Goal: Transaction & Acquisition: Purchase product/service

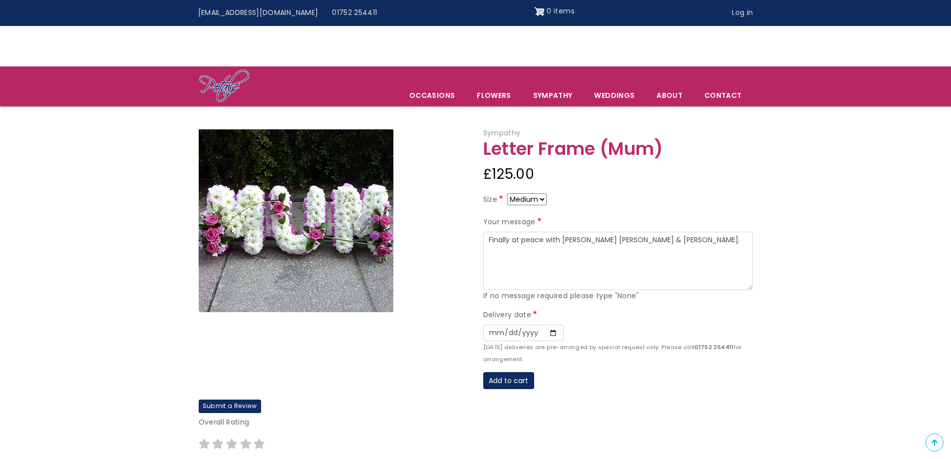
scroll to position [50, 0]
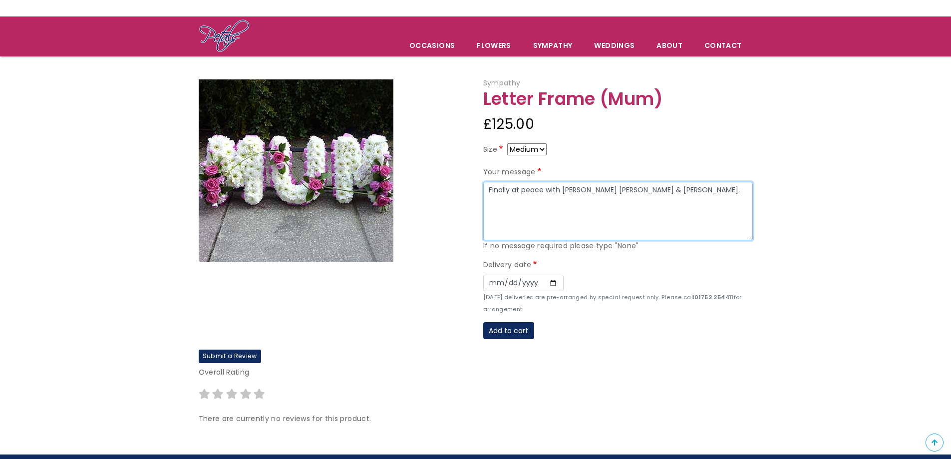
click at [576, 203] on textarea "Finally at peace with Jim Love Lee & Michelle." at bounding box center [617, 211] width 269 height 59
click at [528, 273] on div "Delivery date Date 2025-09-22 Sunday deliveries are pre-arranged by special req…" at bounding box center [617, 287] width 269 height 56
click at [530, 282] on input "2025-09-22" at bounding box center [523, 282] width 80 height 17
click at [553, 281] on input "2025-09-22" at bounding box center [523, 282] width 80 height 17
click at [517, 326] on button "Add to cart" at bounding box center [508, 330] width 51 height 17
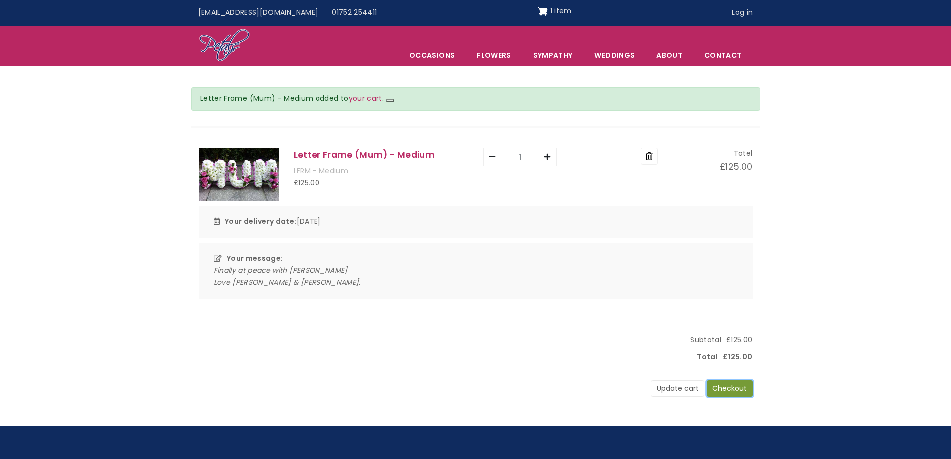
click at [731, 385] on button "Checkout" at bounding box center [730, 388] width 46 height 17
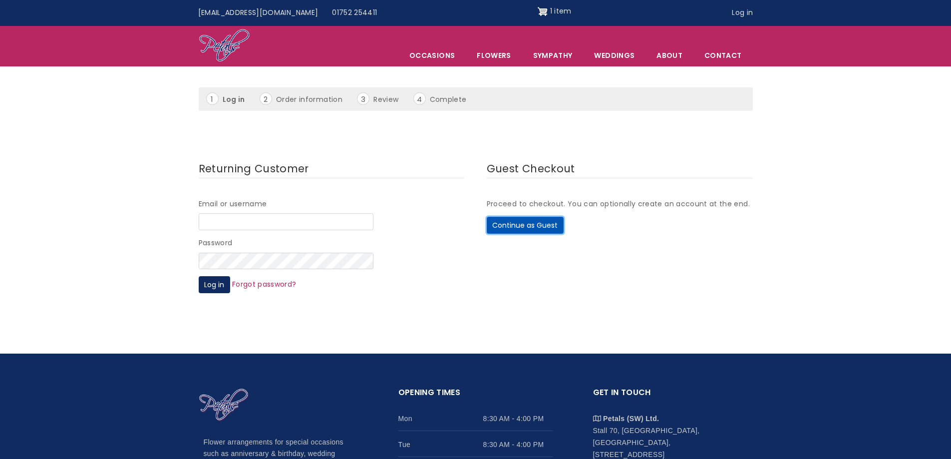
click at [508, 221] on button "Continue as Guest" at bounding box center [525, 225] width 77 height 17
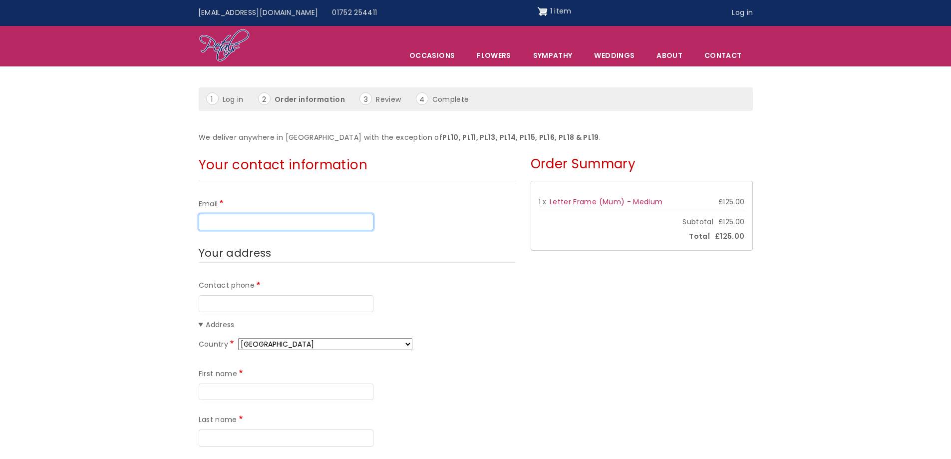
click at [272, 221] on input "Email" at bounding box center [286, 222] width 175 height 17
type input "lilaclady73@hotmail.co.uk"
type input "07706931303"
type input "Michelle"
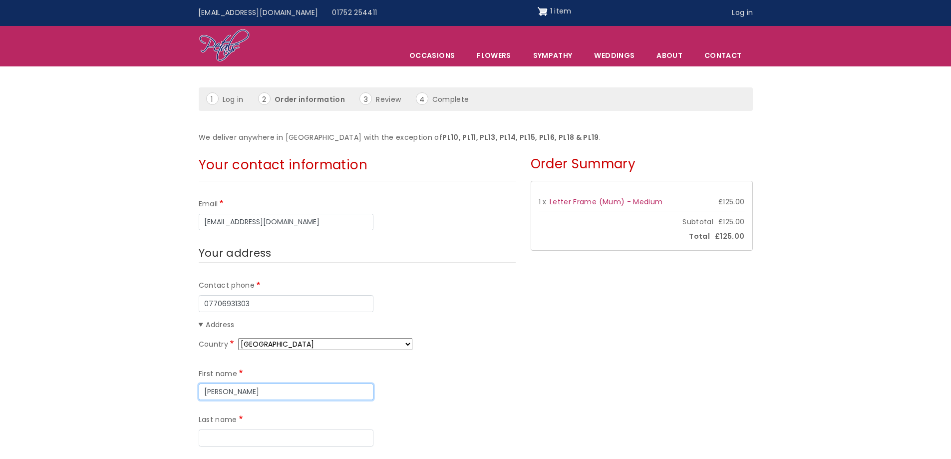
type input "James"
type input "18 Curtismill Way"
type input "Orpington"
type input "BR5 2JZ"
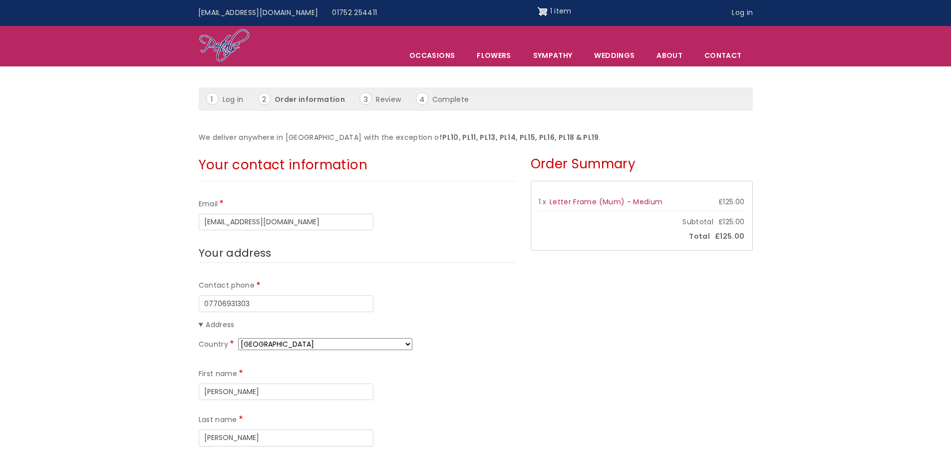
scroll to position [100, 0]
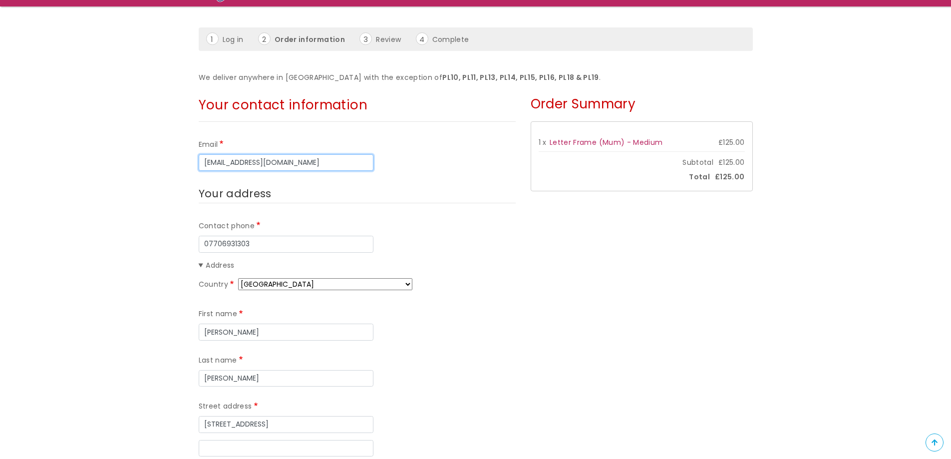
drag, startPoint x: 273, startPoint y: 164, endPoint x: 185, endPoint y: 168, distance: 88.4
type input "[EMAIL_ADDRESS][DOMAIN_NAME]"
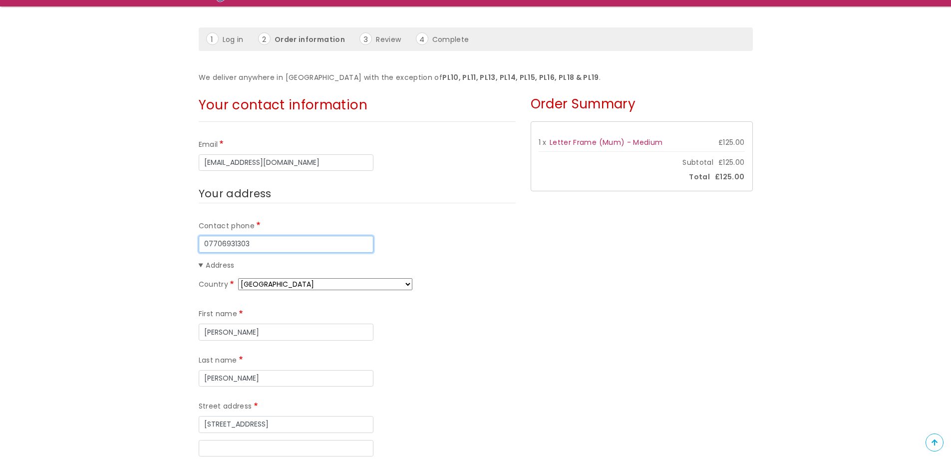
drag, startPoint x: 271, startPoint y: 249, endPoint x: 194, endPoint y: 247, distance: 77.4
drag, startPoint x: 263, startPoint y: 332, endPoint x: 176, endPoint y: 327, distance: 86.9
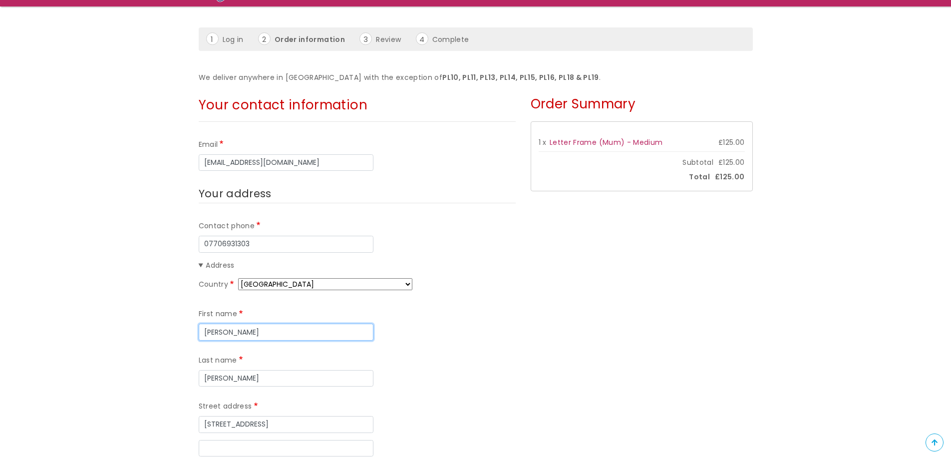
type input "Lee"
drag, startPoint x: 379, startPoint y: 335, endPoint x: 315, endPoint y: 326, distance: 64.0
click at [315, 326] on div "First name Lee Last name James" at bounding box center [357, 347] width 317 height 92
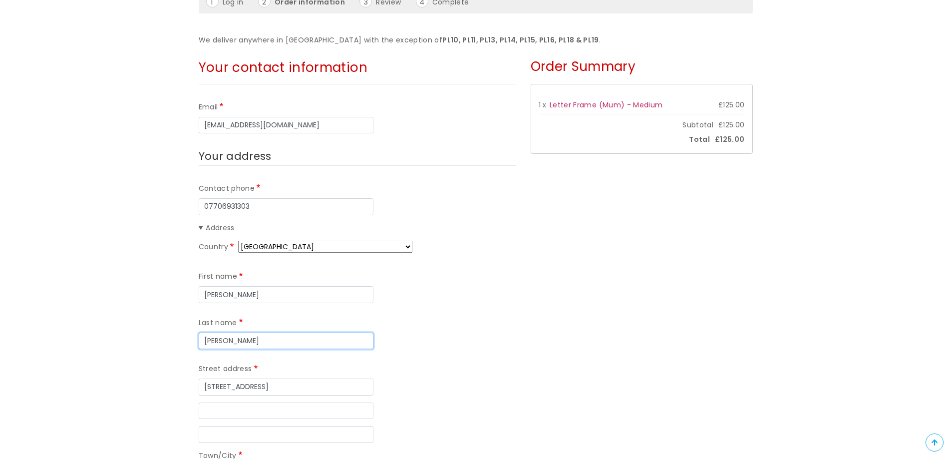
scroll to position [200, 0]
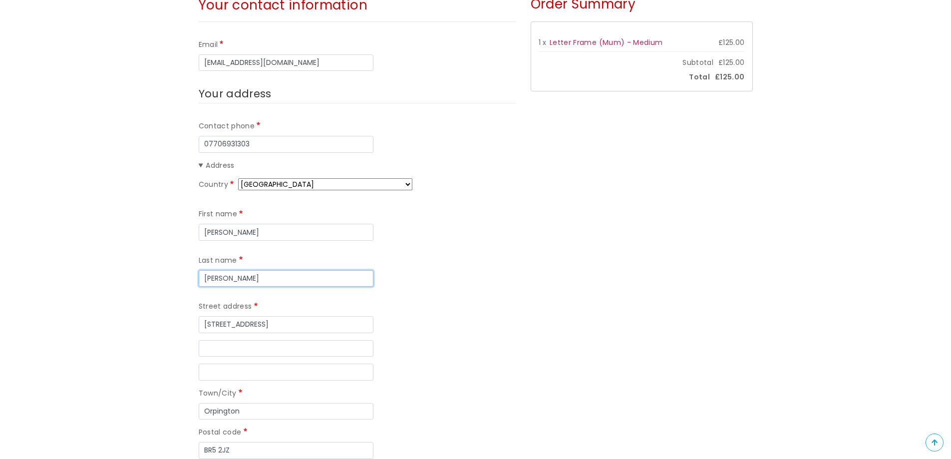
type input "Harrison"
drag, startPoint x: 278, startPoint y: 276, endPoint x: 193, endPoint y: 282, distance: 85.5
drag, startPoint x: 239, startPoint y: 405, endPoint x: 193, endPoint y: 404, distance: 45.9
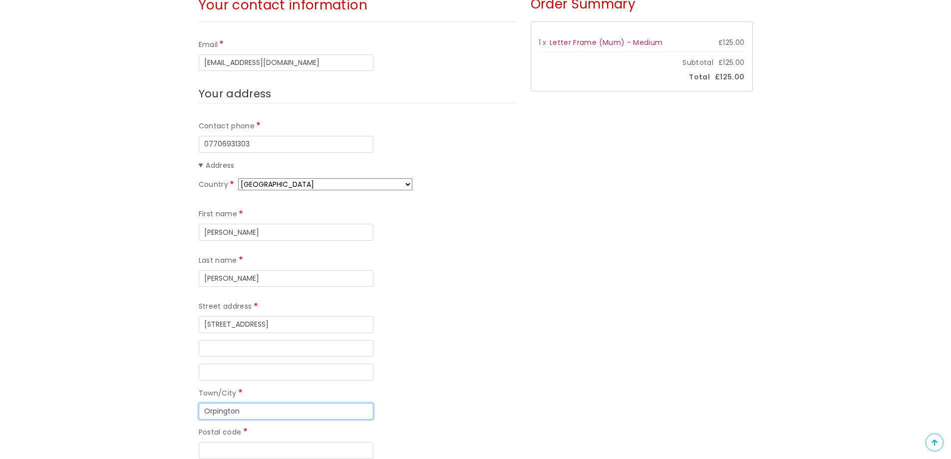
drag, startPoint x: 230, startPoint y: 360, endPoint x: 194, endPoint y: 360, distance: 35.4
drag, startPoint x: 285, startPoint y: 277, endPoint x: 193, endPoint y: 281, distance: 92.9
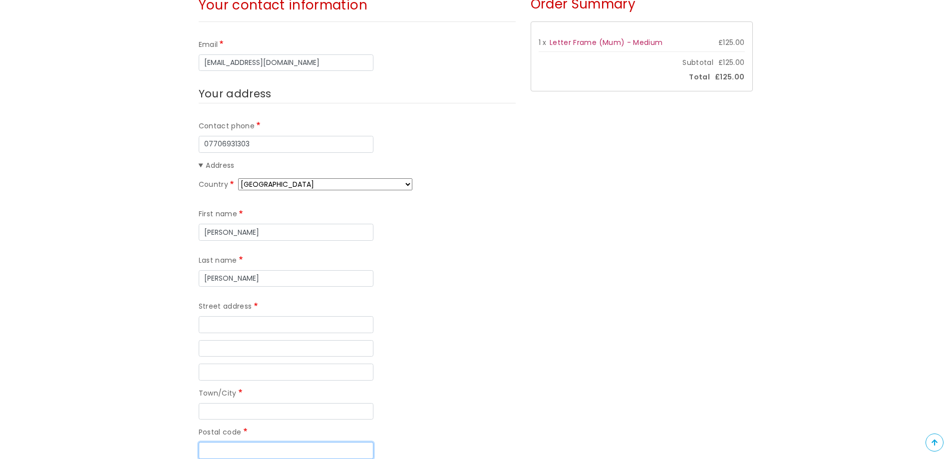
click at [228, 442] on input "Postal code" at bounding box center [286, 450] width 175 height 17
type input "PL11 2HR"
click at [258, 442] on input "PL11 2HR" at bounding box center [286, 450] width 175 height 17
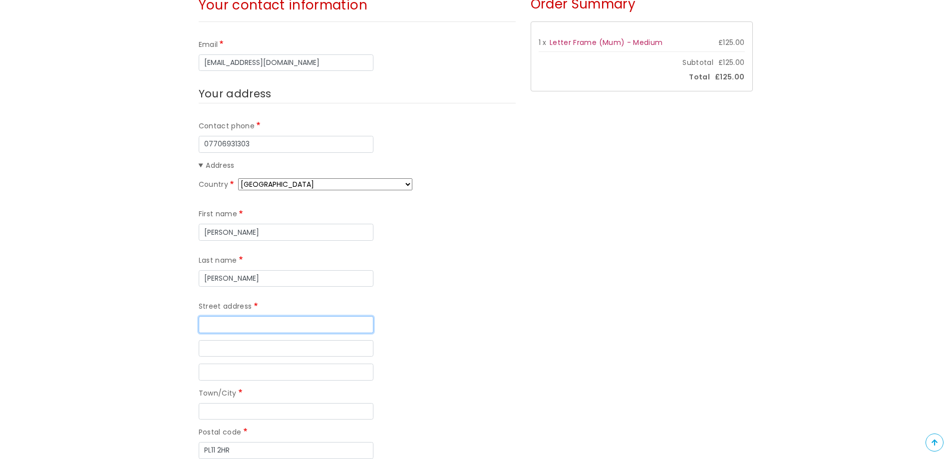
type input "FLAT B"
type input "38 CARBEILE ROAD"
type input "TORPOINT"
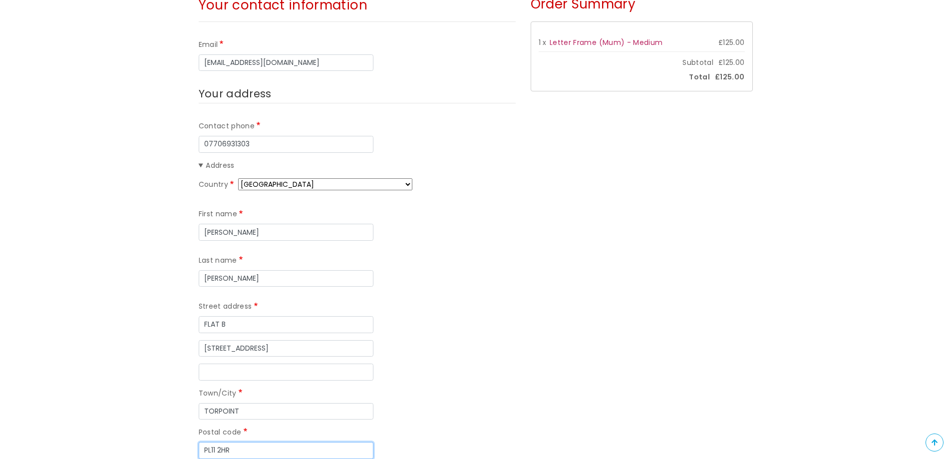
type input "PL11 2HR"
click at [406, 363] on div "Street address line 3" at bounding box center [357, 371] width 317 height 17
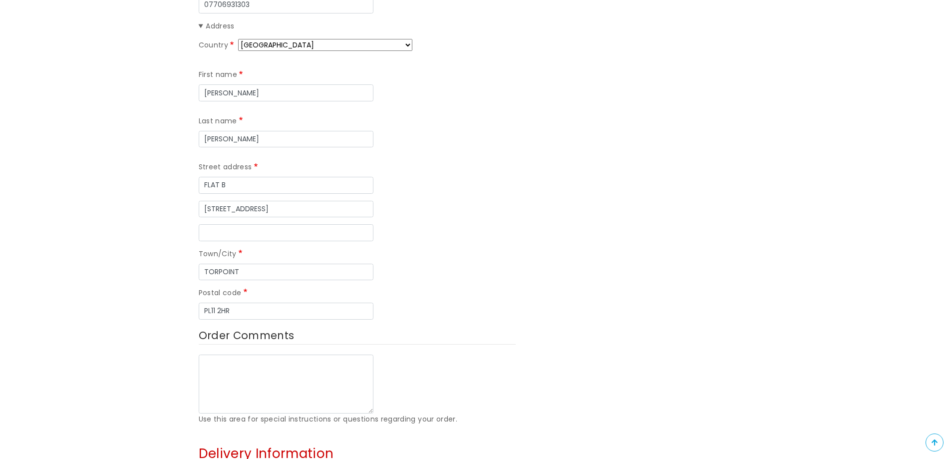
scroll to position [349, 0]
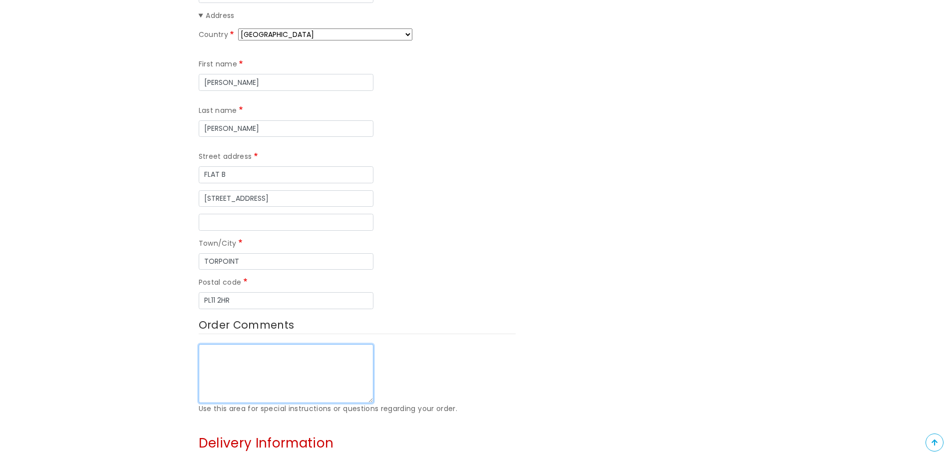
click at [307, 344] on textarea "Order Comments" at bounding box center [286, 373] width 175 height 59
type textarea "r"
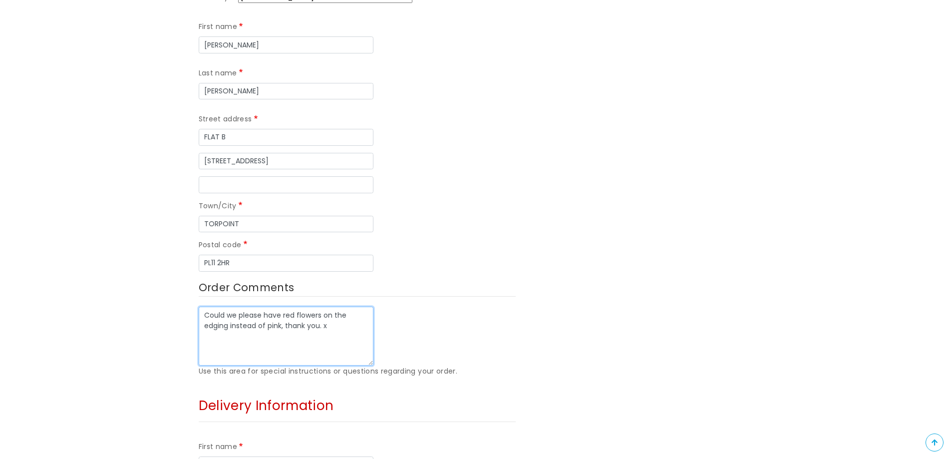
scroll to position [549, 0]
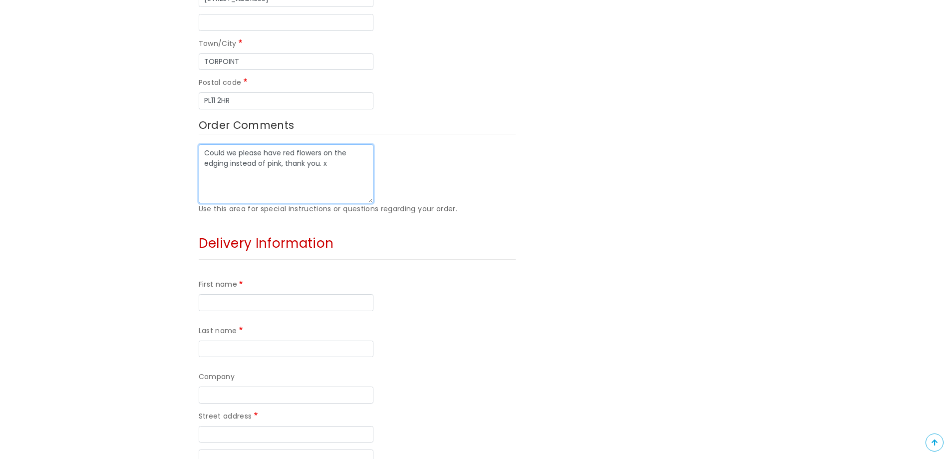
type textarea "Could we please have red flowers on the edging instead of pink, thank you. x"
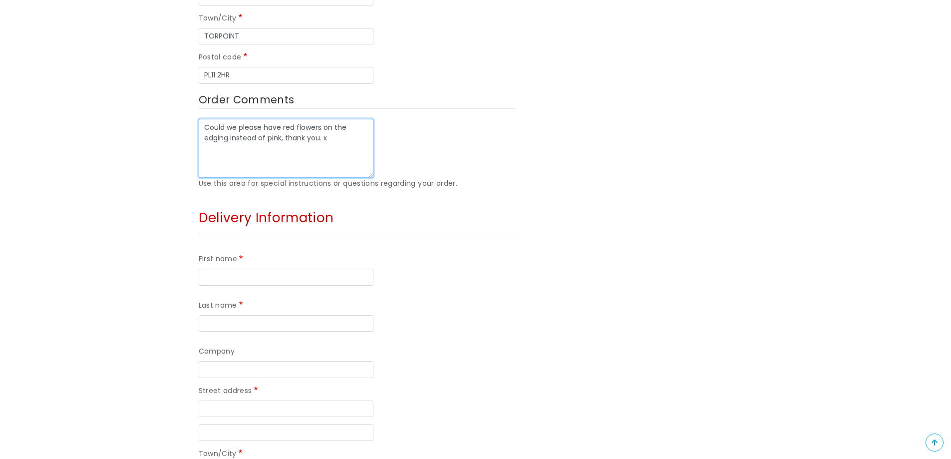
scroll to position [599, 0]
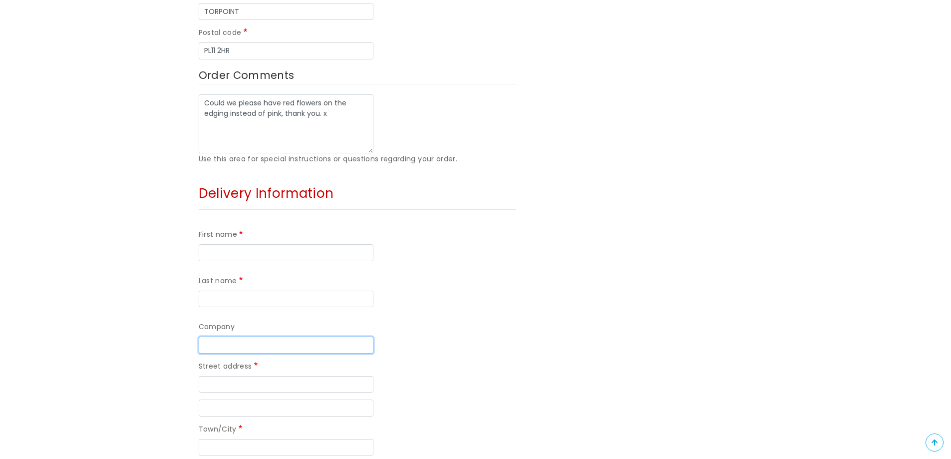
click at [223, 336] on input "Company" at bounding box center [286, 344] width 175 height 17
paste input "Co-op Funeralcare, Crownhill"
drag, startPoint x: 315, startPoint y: 254, endPoint x: 271, endPoint y: 256, distance: 44.0
click at [271, 336] on input "Co-op Funeralcare, Crownhill" at bounding box center [286, 344] width 175 height 17
type input "Co-op Funeralcare,"
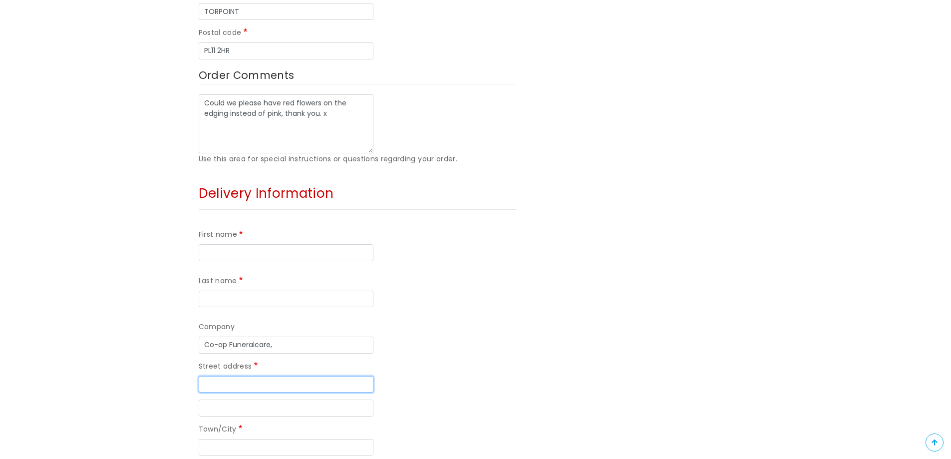
click at [248, 376] on input "Street address" at bounding box center [286, 384] width 175 height 17
paste input "12-14 Morshead Road"
type input "12-14 Morshead Road"
click at [236, 439] on input "Town/City" at bounding box center [286, 447] width 175 height 17
paste input "Plymouth"
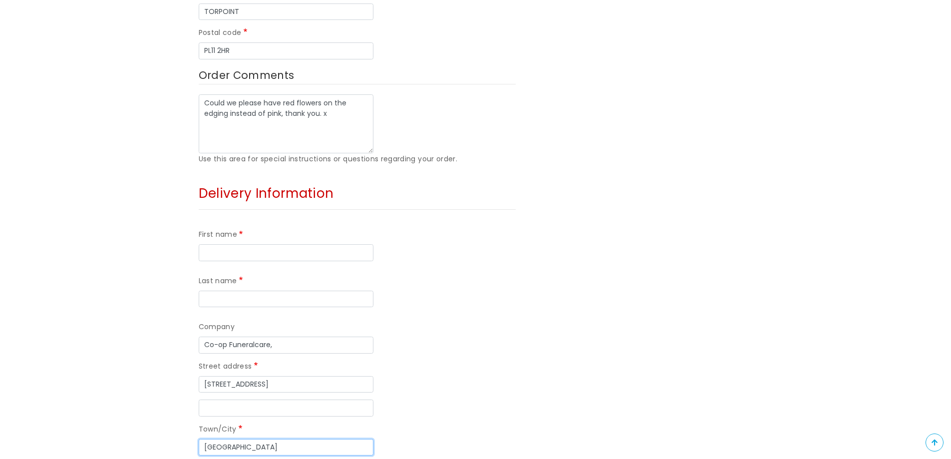
type input "Plymouth"
paste input "PL6 5AJ"
type input "PL6 5AJ"
click at [242, 244] on input "First name" at bounding box center [286, 252] width 175 height 17
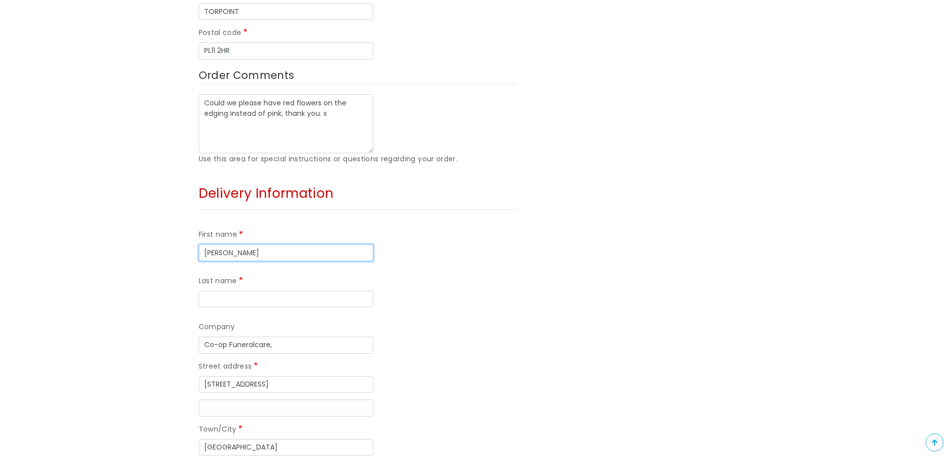
type input "Mary"
click at [358, 290] on input "Last name" at bounding box center [286, 298] width 175 height 17
type input "Goodwin"
click at [439, 321] on div "Company Co-op Funeralcare," at bounding box center [357, 337] width 317 height 32
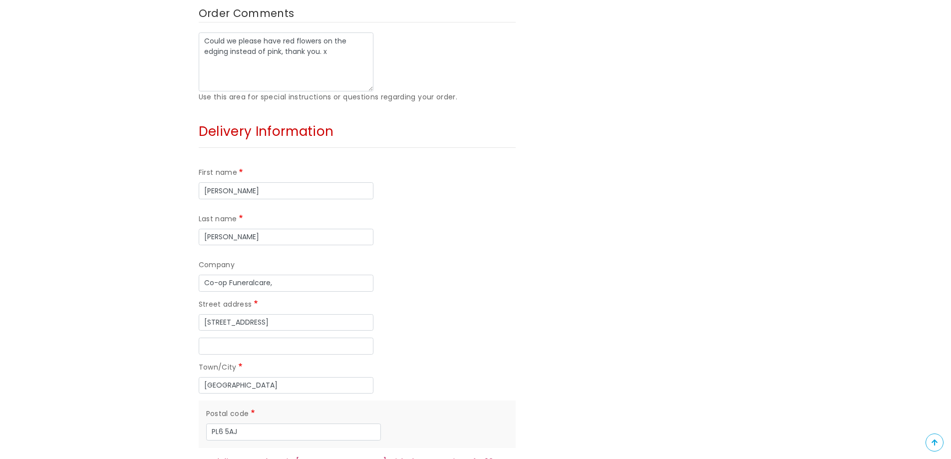
scroll to position [749, 0]
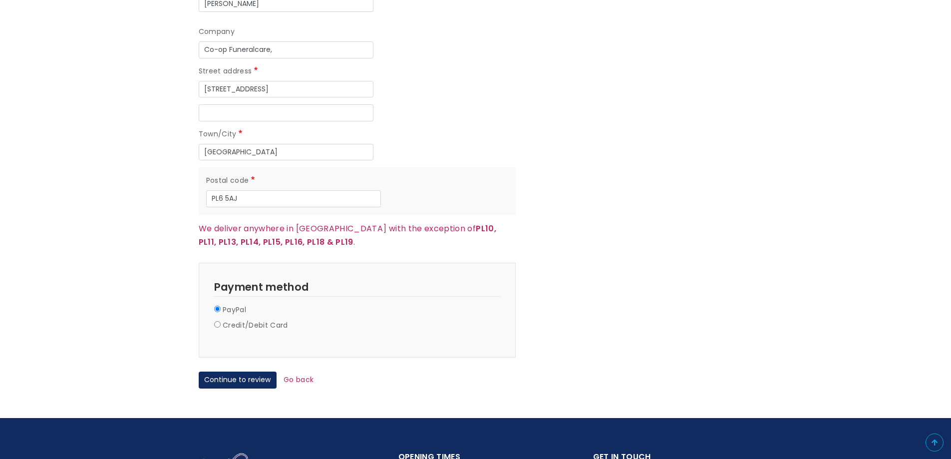
scroll to position [898, 0]
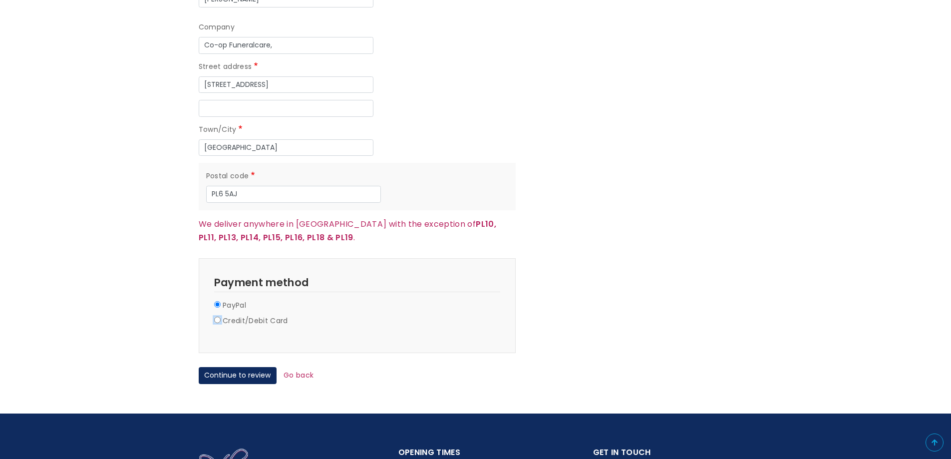
click at [218, 316] on input "Credit/Debit Card" at bounding box center [217, 319] width 6 height 6
radio input "true"
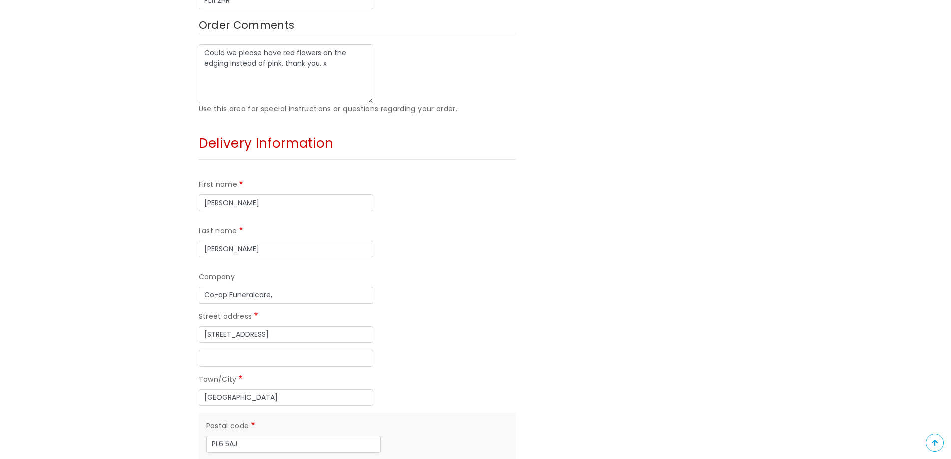
scroll to position [499, 0]
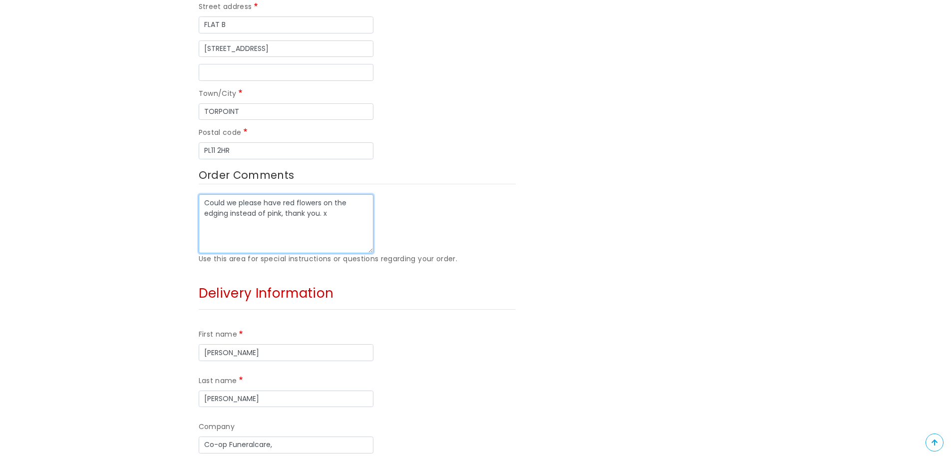
click at [347, 194] on textarea "Could we please have red flowers on the edging instead of pink, thank you. x" at bounding box center [286, 223] width 175 height 59
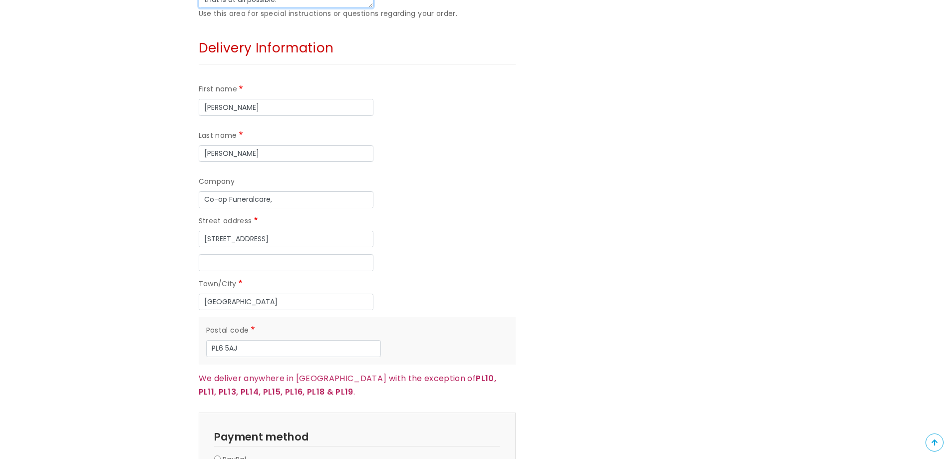
scroll to position [749, 0]
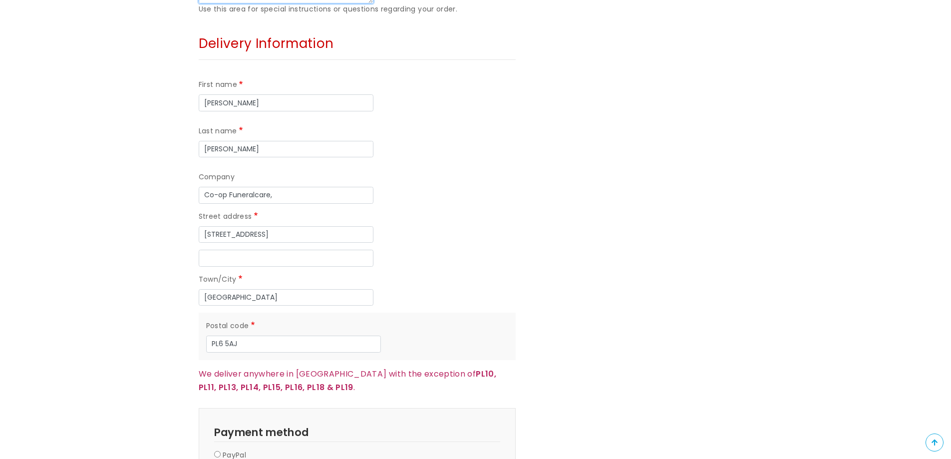
type textarea "Could we please have red flowers on the edging instead of pink, thank you. x Th…"
click at [596, 187] on div "Order Summary 1 x Letter Frame (Mum) - Medium £125.00 Subtotal £125.00 Total £1…" at bounding box center [641, 11] width 237 height 1139
click at [309, 187] on input "Co-op Funeralcare," at bounding box center [286, 195] width 175 height 17
type input "Co-op Funeralcare"
click at [484, 211] on div "Street address 12-14 Morshead Road" at bounding box center [357, 227] width 317 height 32
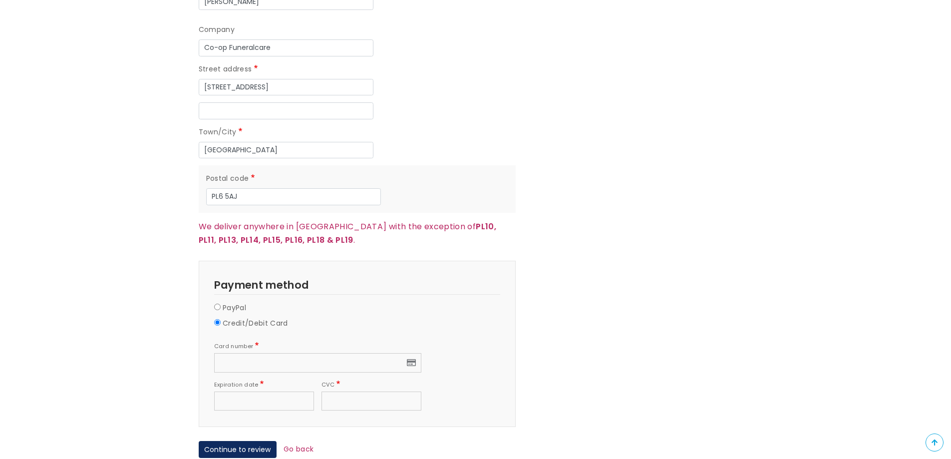
scroll to position [898, 0]
click at [489, 298] on fieldset "Payment Information Payment method PayPal Credit/Debit Card Card number Expirat…" at bounding box center [357, 341] width 317 height 166
click at [237, 438] on button "Continue to review" at bounding box center [238, 446] width 78 height 17
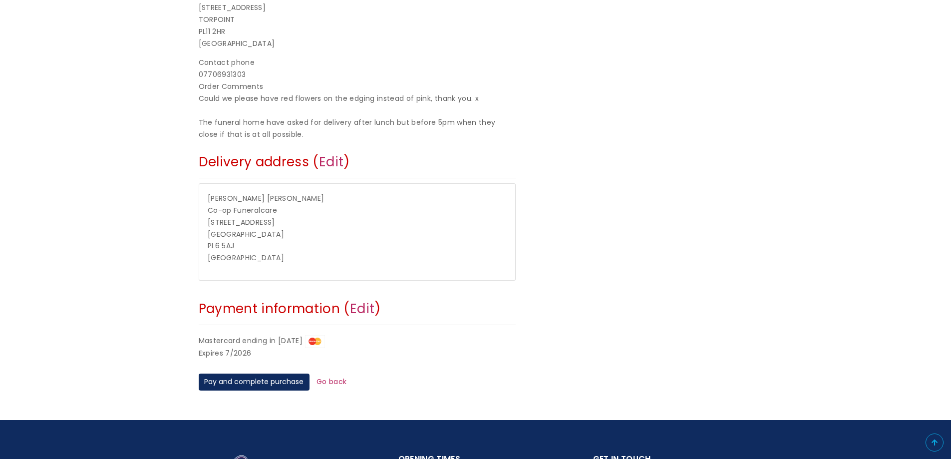
scroll to position [299, 0]
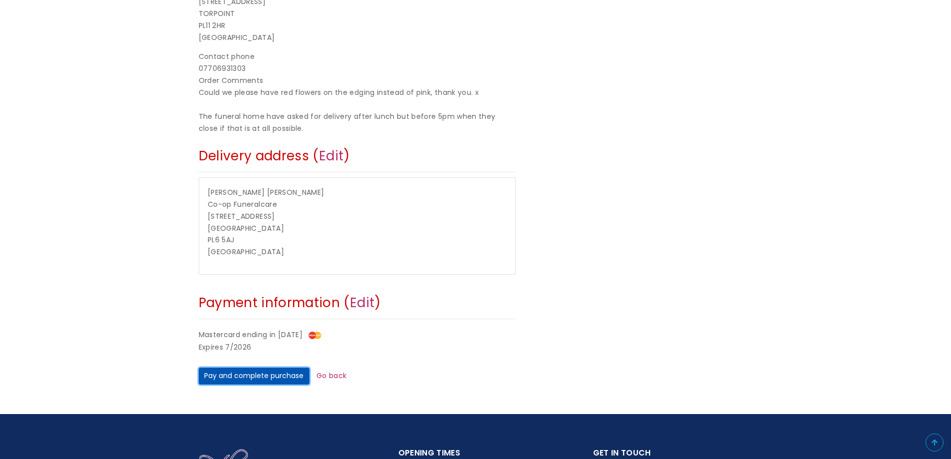
click at [252, 377] on button "Pay and complete purchase" at bounding box center [254, 375] width 111 height 17
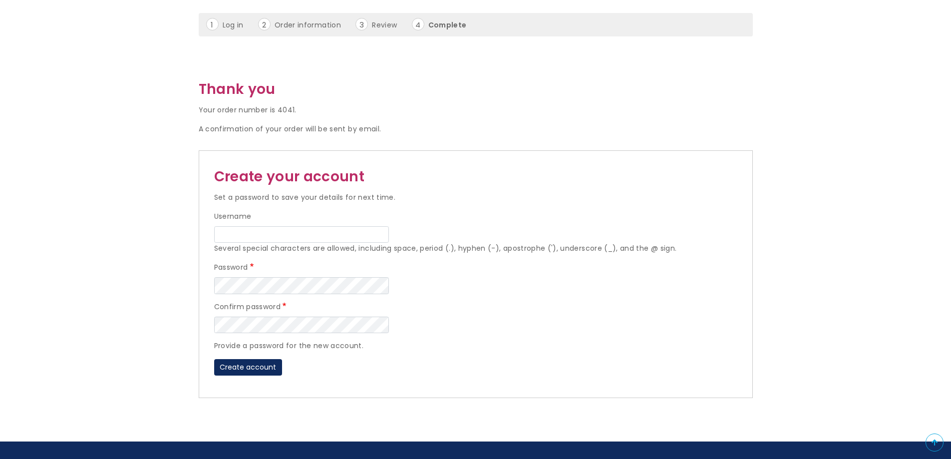
scroll to position [150, 0]
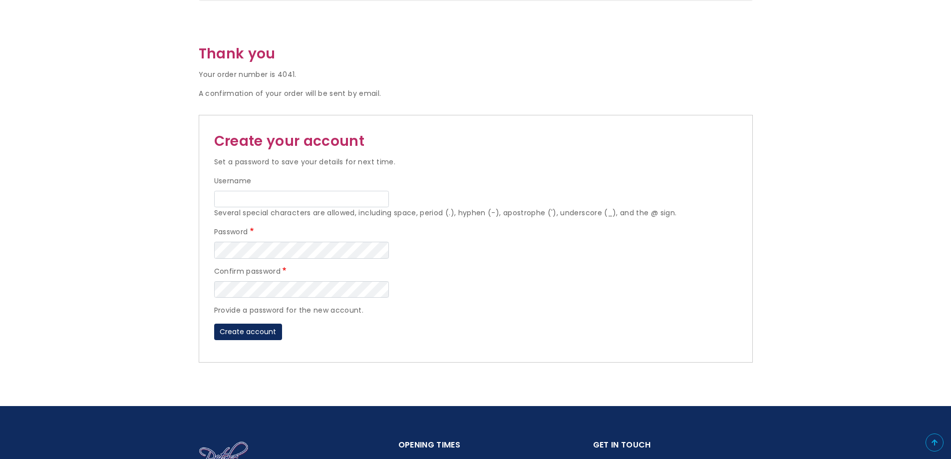
click at [810, 122] on form "Thank you Your order number is 4041. A confirmation of your order will be sent …" at bounding box center [475, 202] width 951 height 319
